Goal: Task Accomplishment & Management: Use online tool/utility

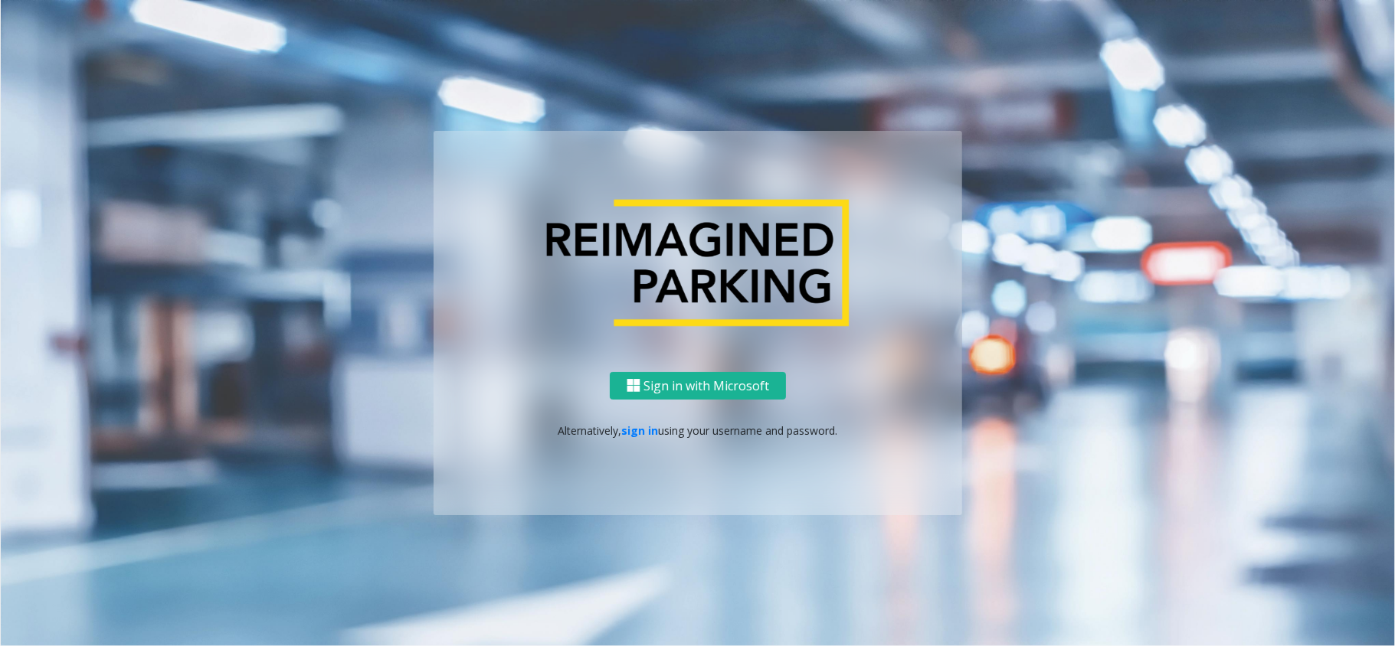
click at [637, 420] on div "Sign in with Microsoft Alternatively, sign in using your username and password." at bounding box center [698, 444] width 528 height 144
click at [639, 424] on link "sign in" at bounding box center [640, 431] width 37 height 15
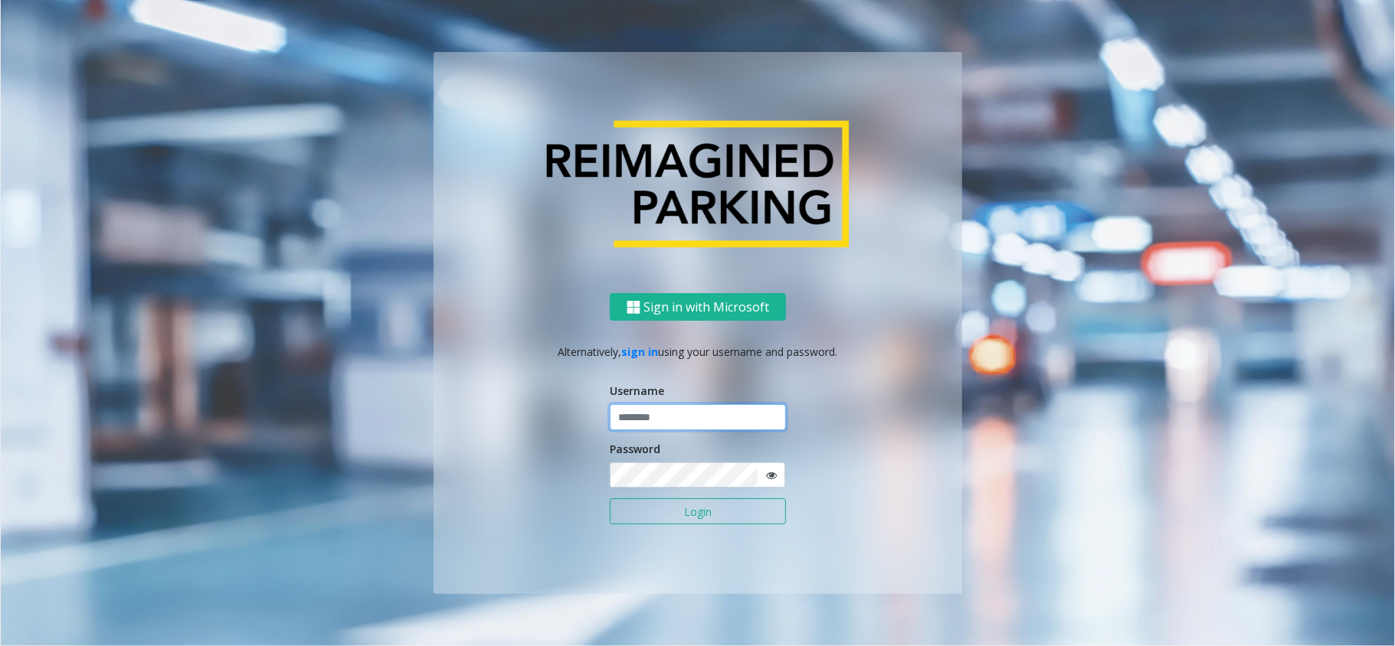
click at [644, 415] on input "text" at bounding box center [698, 417] width 176 height 26
type input "**********"
click at [610, 499] on button "Login" at bounding box center [698, 512] width 176 height 26
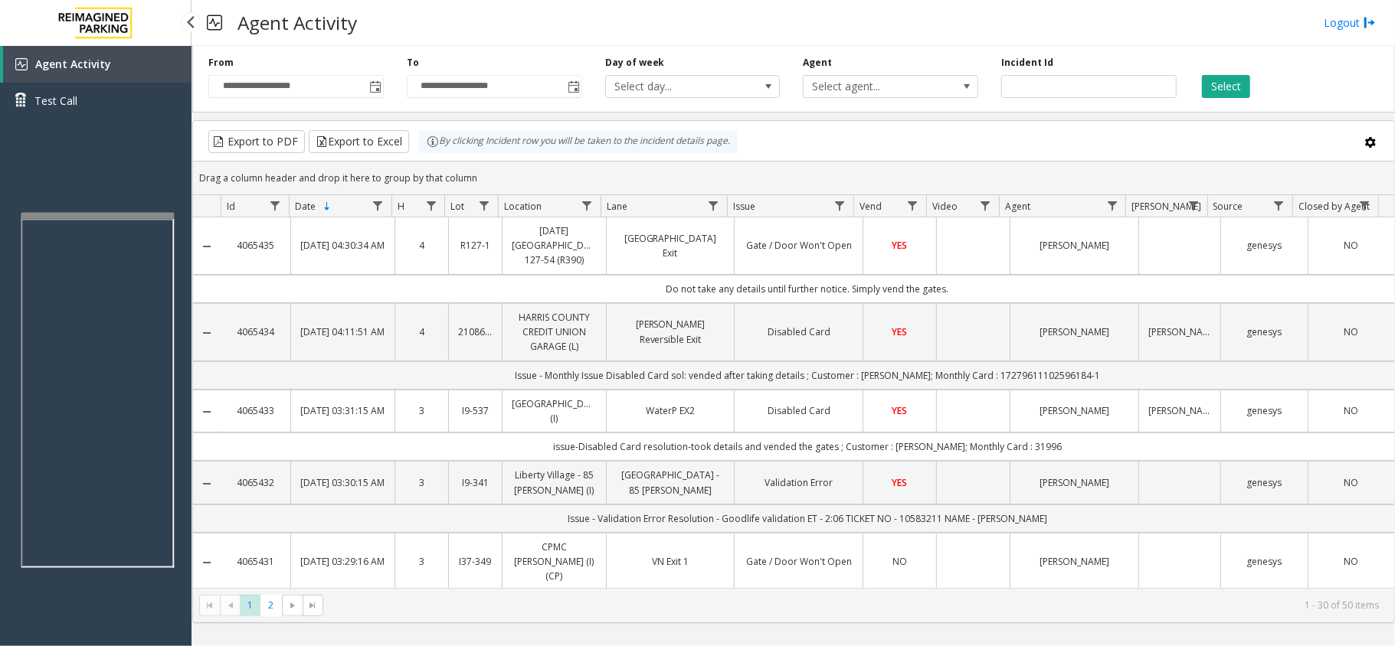
click at [115, 205] on app-root "**********" at bounding box center [697, 323] width 1395 height 646
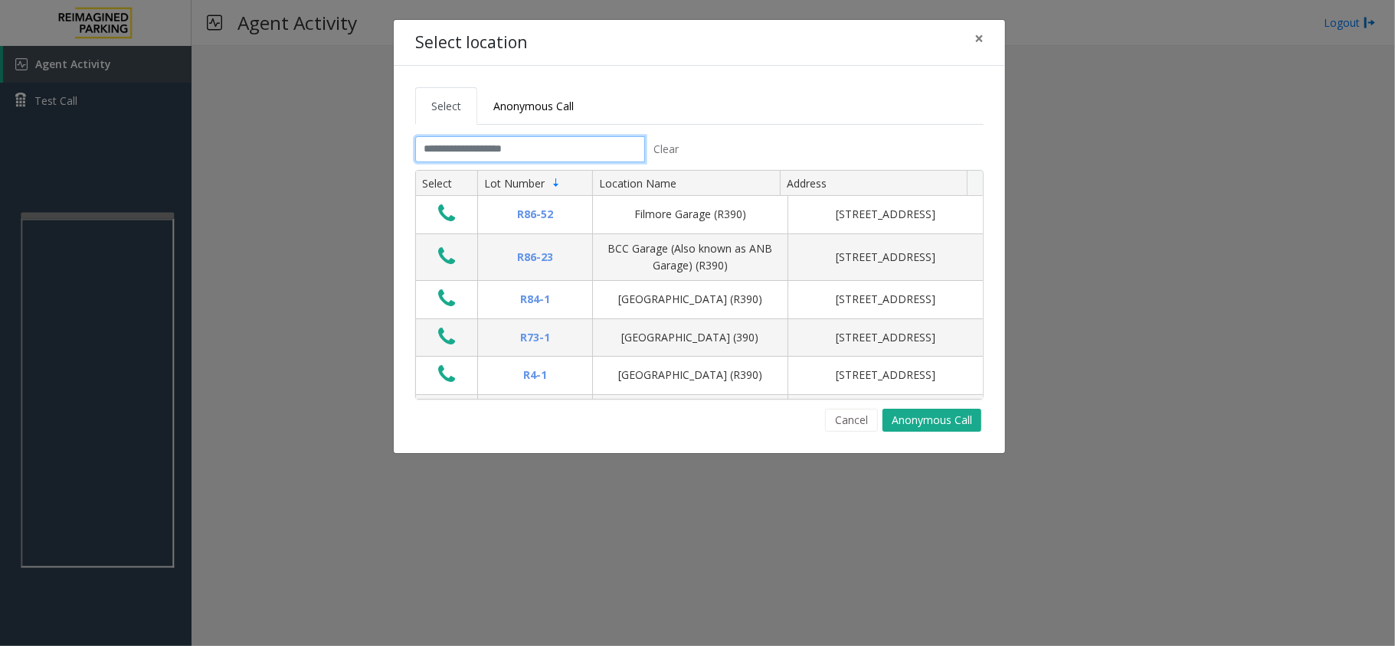
click at [589, 151] on input "text" at bounding box center [530, 149] width 230 height 26
click at [484, 148] on input "text" at bounding box center [530, 149] width 230 height 26
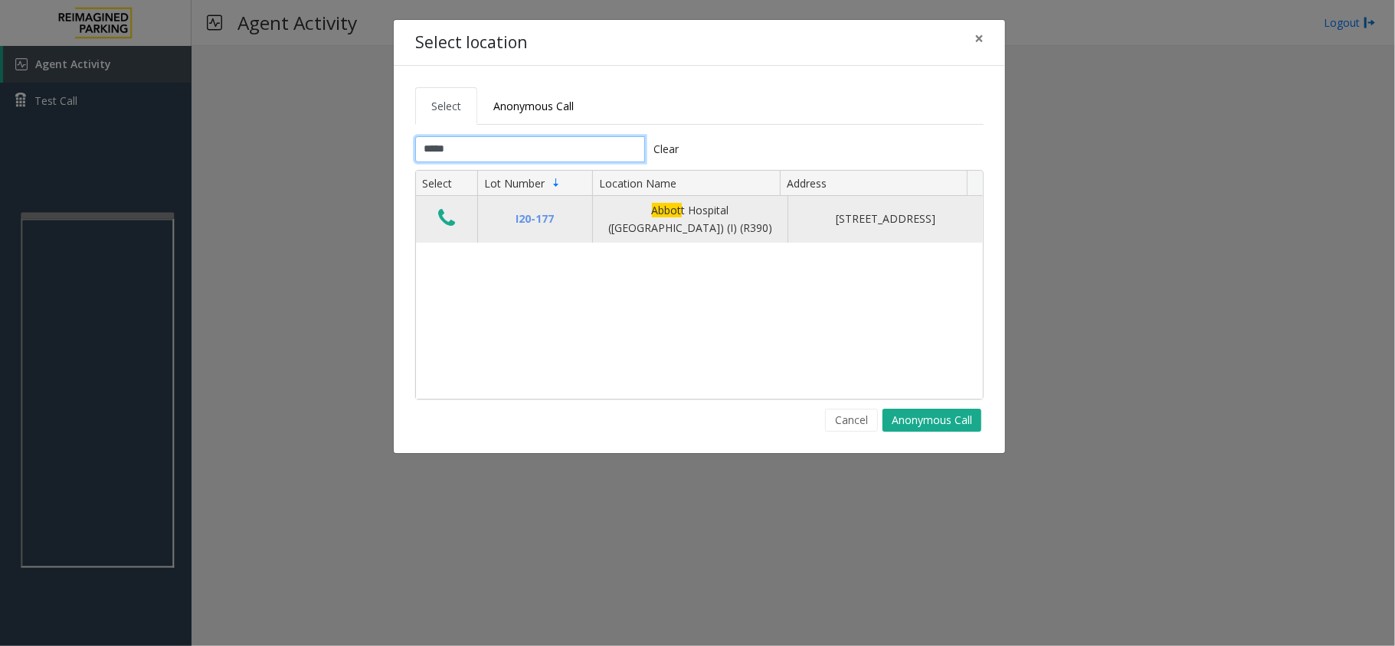
type input "*****"
drag, startPoint x: 614, startPoint y: 218, endPoint x: 728, endPoint y: 221, distance: 114.1
click at [728, 221] on div "[GEOGRAPHIC_DATA] ([GEOGRAPHIC_DATA]) (I) (R390)" at bounding box center [690, 219] width 176 height 34
click at [455, 221] on icon "Data table" at bounding box center [446, 218] width 17 height 21
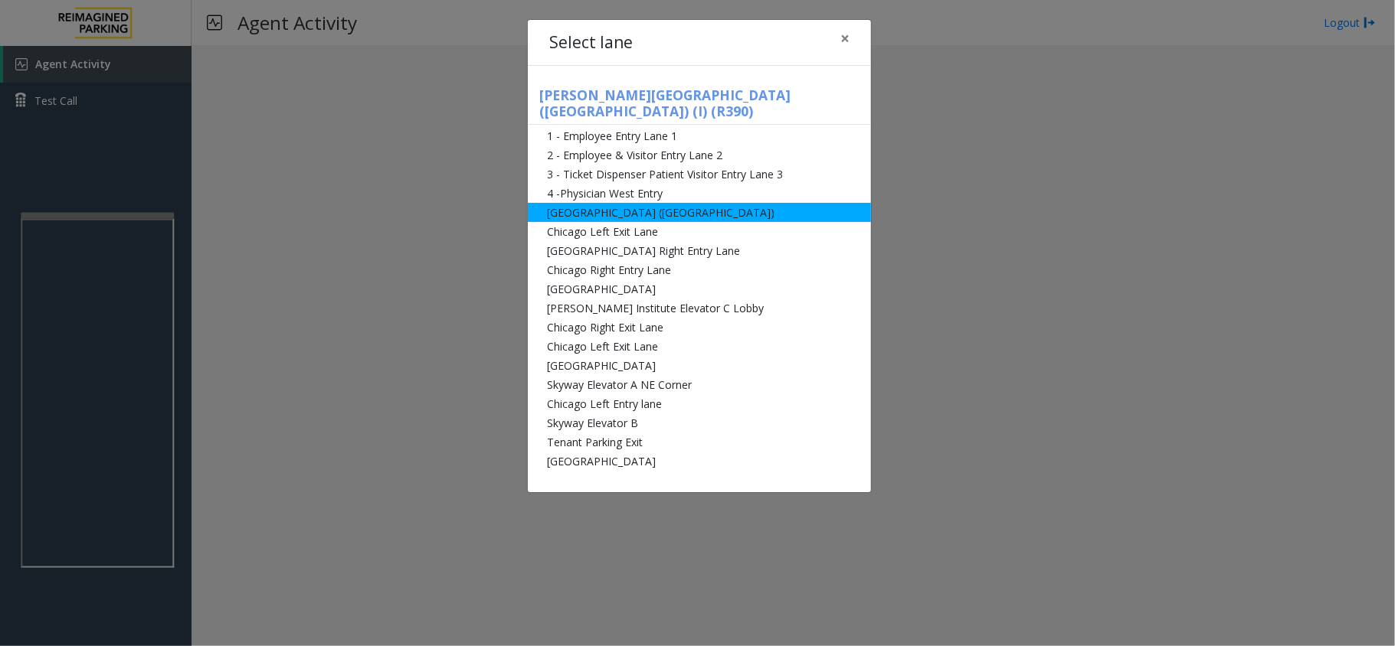
click at [646, 203] on li "[GEOGRAPHIC_DATA] ([GEOGRAPHIC_DATA])" at bounding box center [699, 212] width 343 height 19
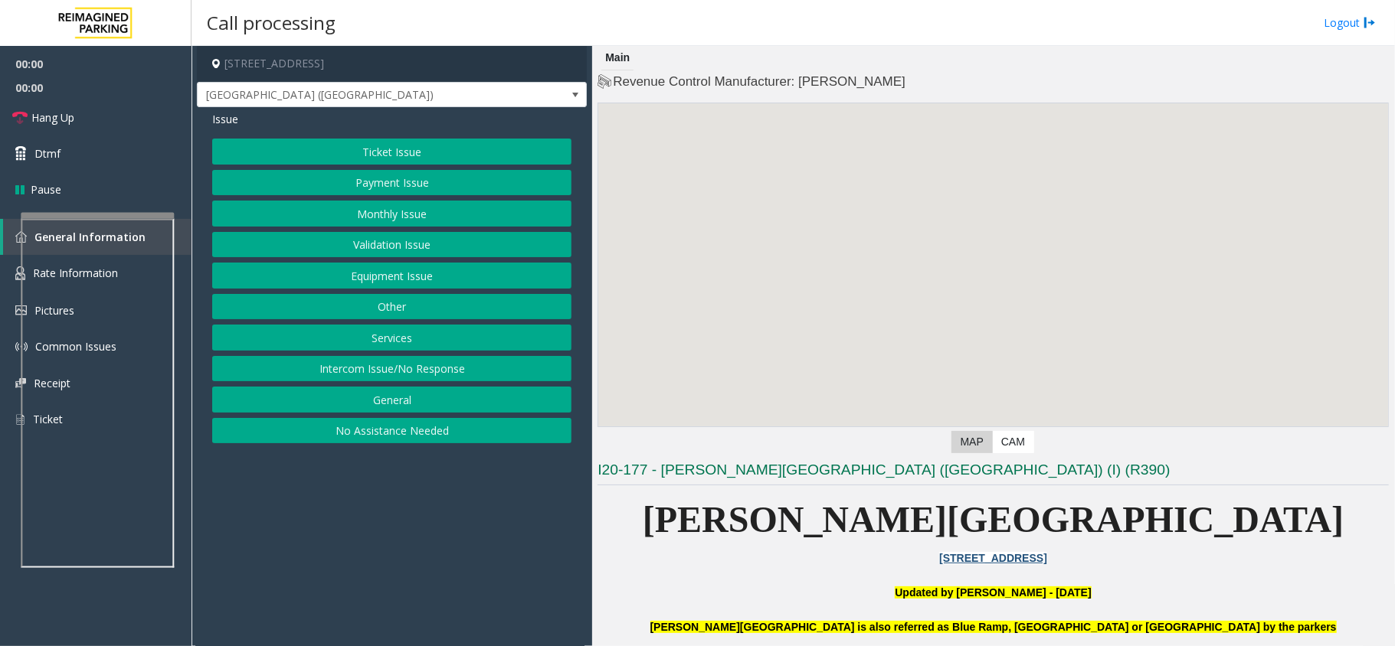
scroll to position [715, 0]
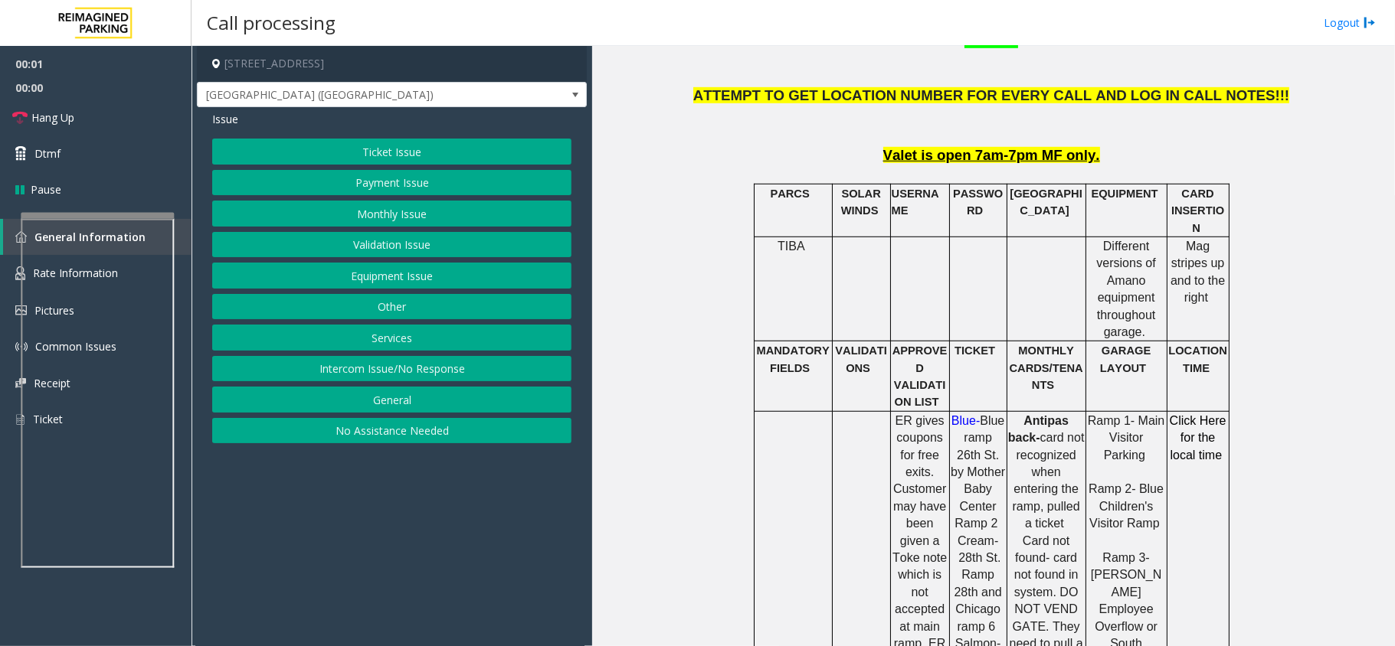
click at [306, 147] on button "Ticket Issue" at bounding box center [391, 152] width 359 height 26
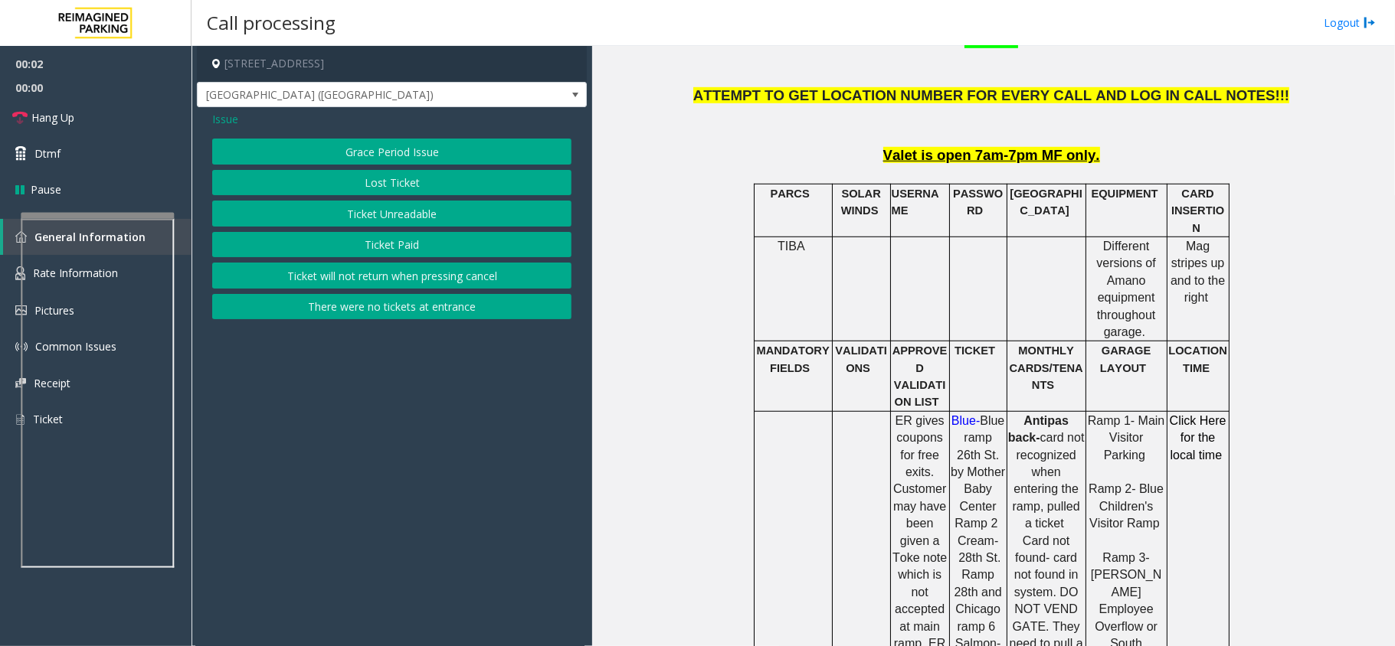
click at [393, 210] on button "Ticket Unreadable" at bounding box center [391, 214] width 359 height 26
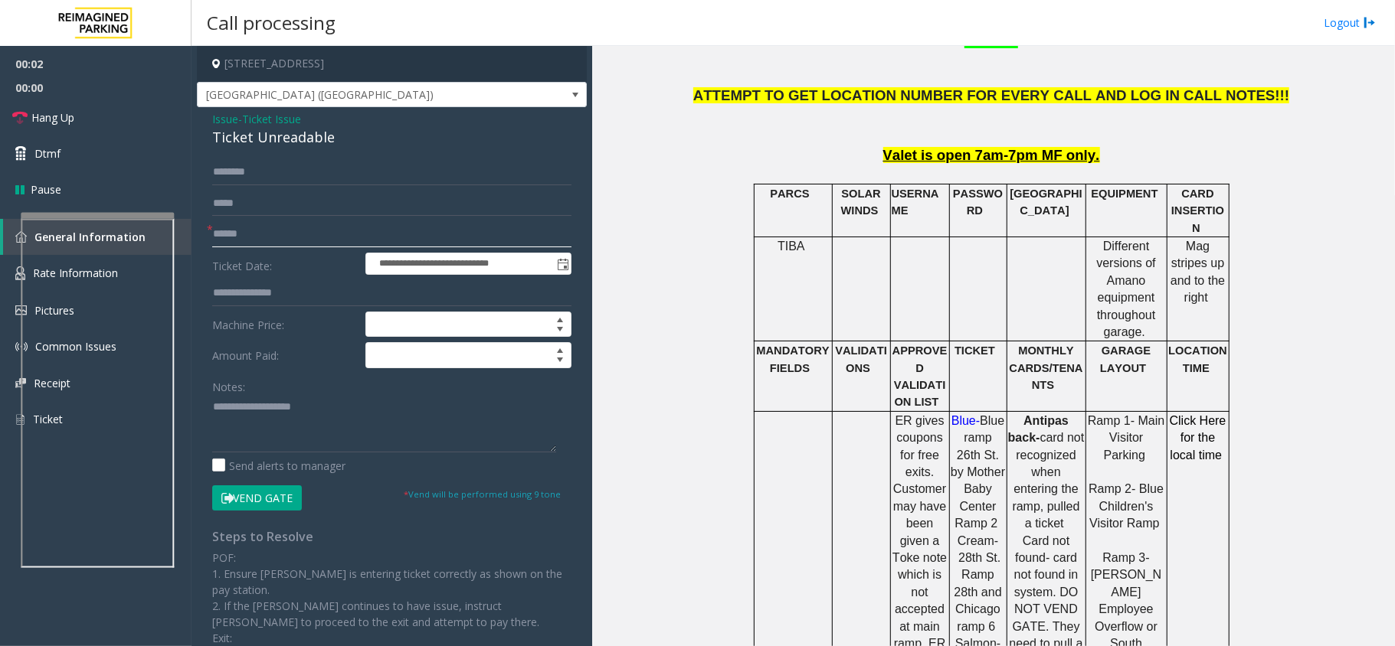
click at [267, 237] on input "text" at bounding box center [391, 234] width 359 height 26
click at [248, 228] on input "text" at bounding box center [391, 234] width 359 height 26
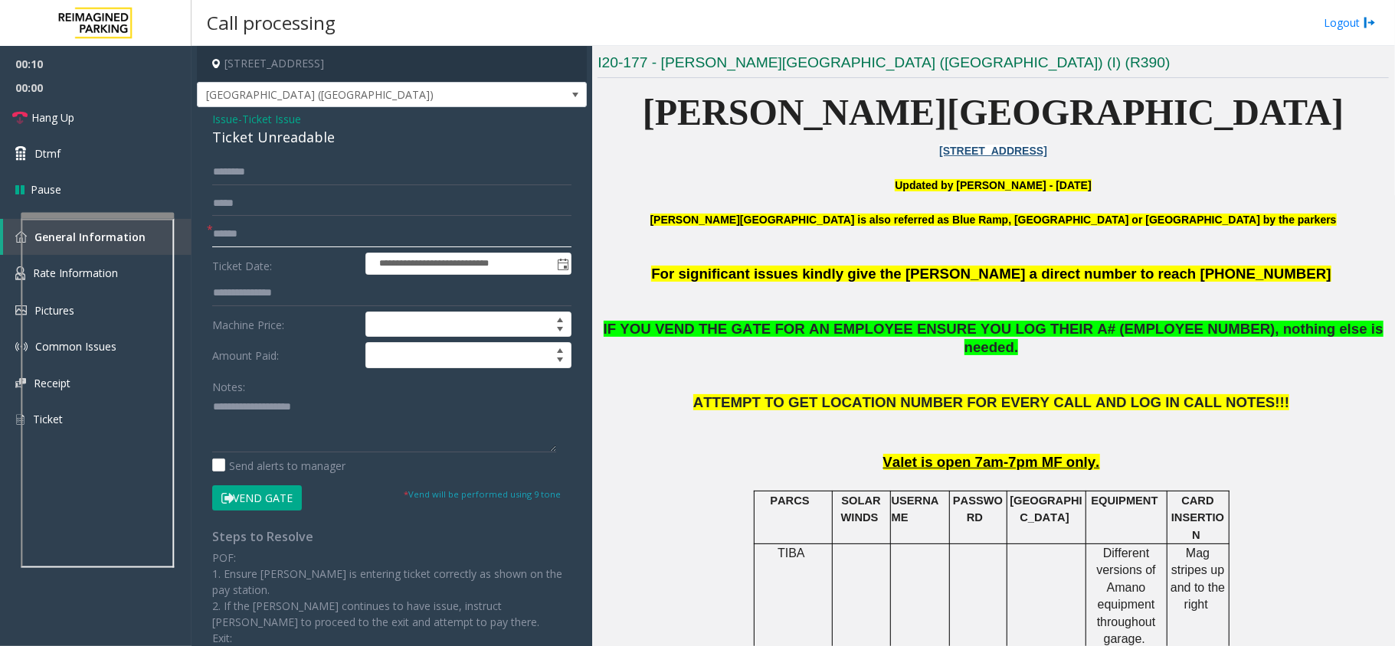
scroll to position [408, 0]
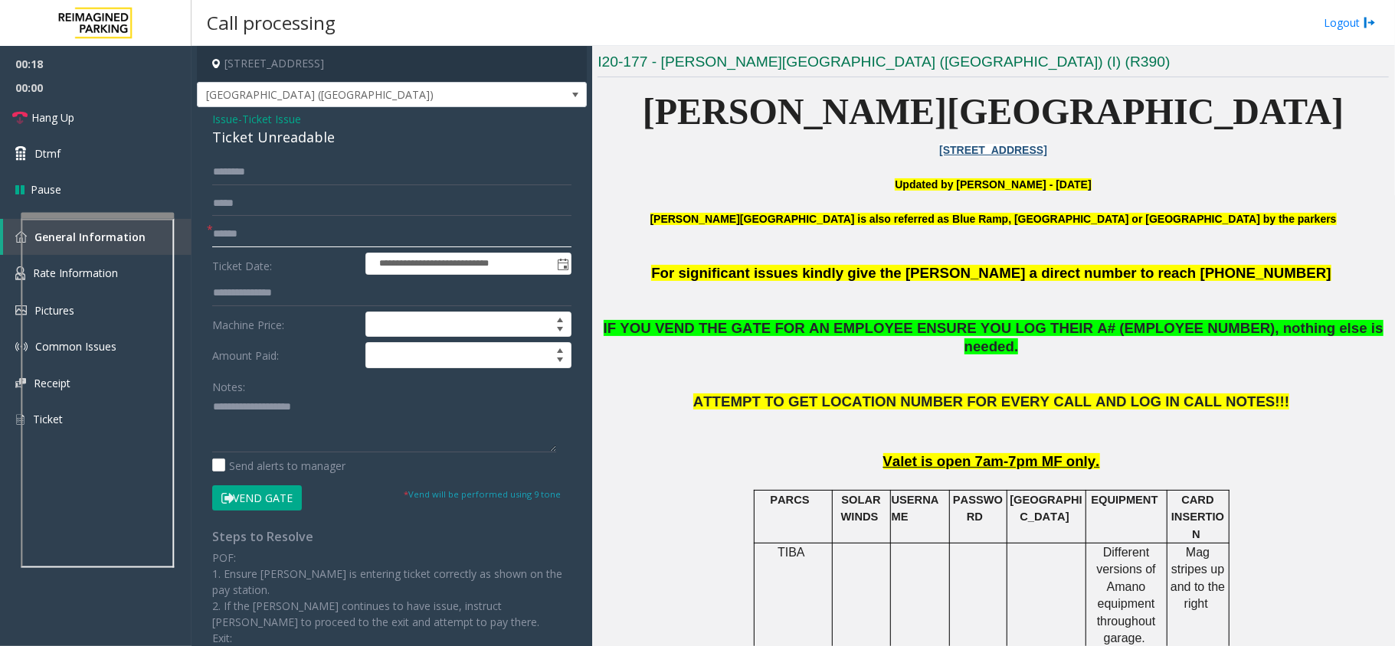
click at [273, 236] on input "text" at bounding box center [391, 234] width 359 height 26
type input "*"
type input "**"
click at [274, 135] on div "Ticket Unreadable" at bounding box center [391, 137] width 359 height 21
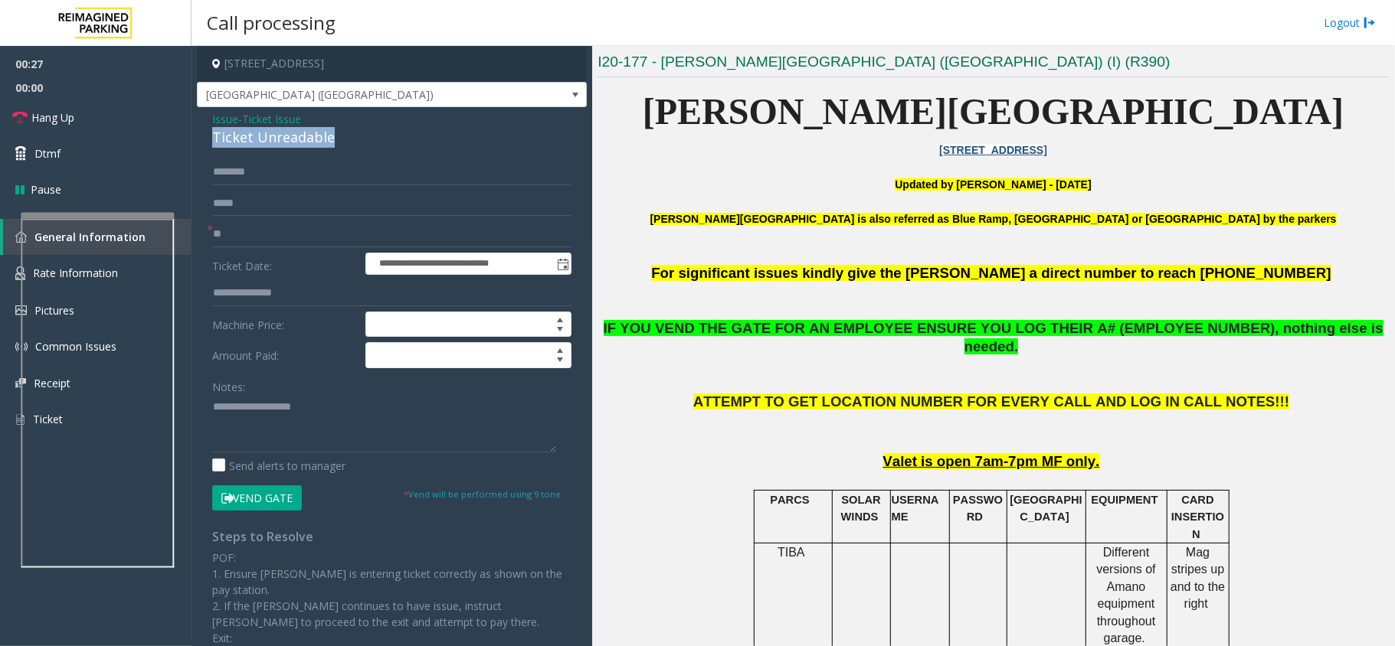
click at [274, 135] on div "Ticket Unreadable" at bounding box center [391, 137] width 359 height 21
copy div "Ticket Unreadable"
click at [290, 414] on textarea at bounding box center [384, 423] width 344 height 57
type textarea "*"
paste textarea "**********"
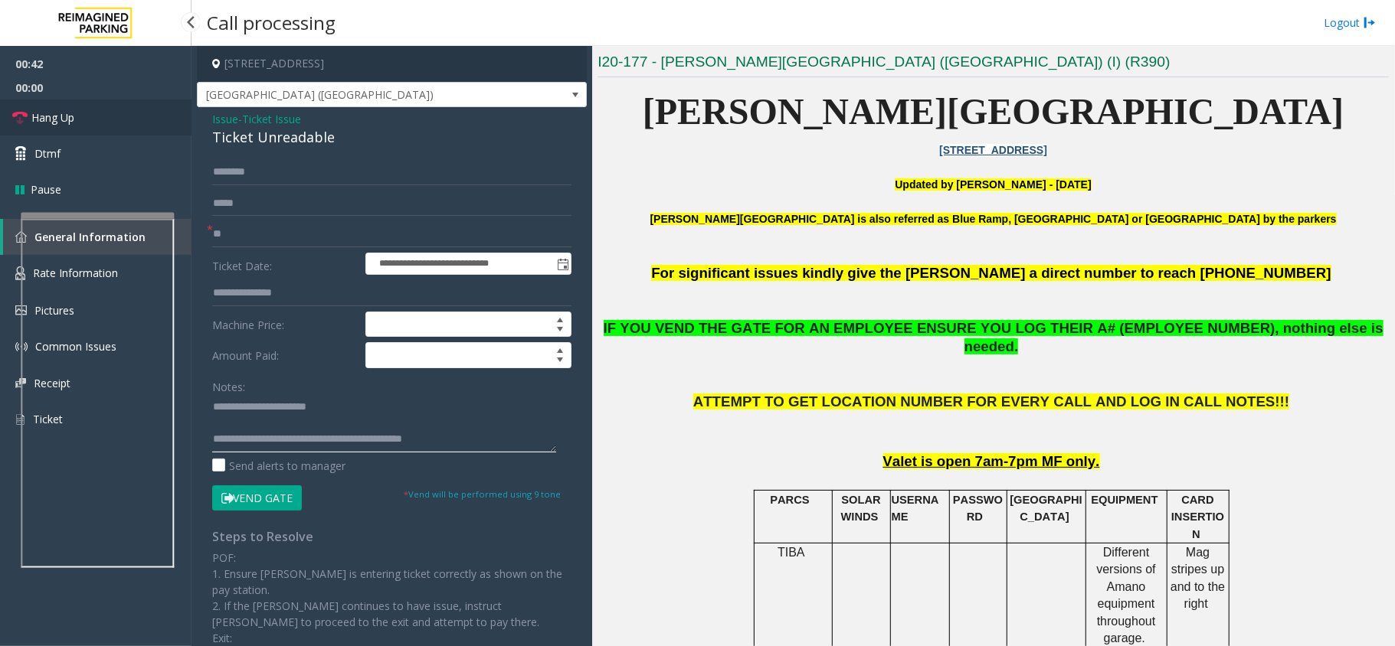
type textarea "**********"
click at [74, 119] on span "Hang Up" at bounding box center [52, 118] width 43 height 16
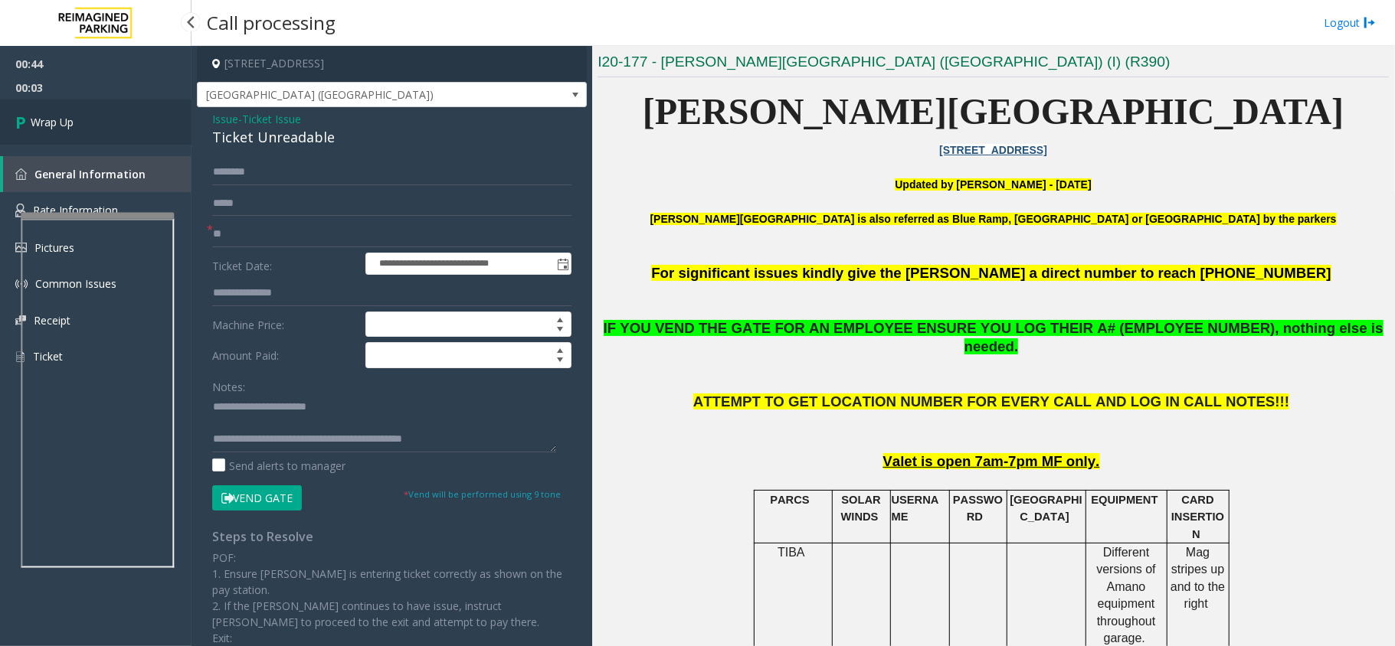
click at [74, 119] on span "Wrap Up" at bounding box center [52, 122] width 43 height 16
